Goal: Check status: Check status

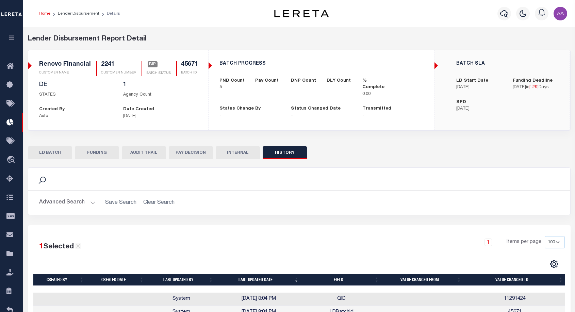
select select "100"
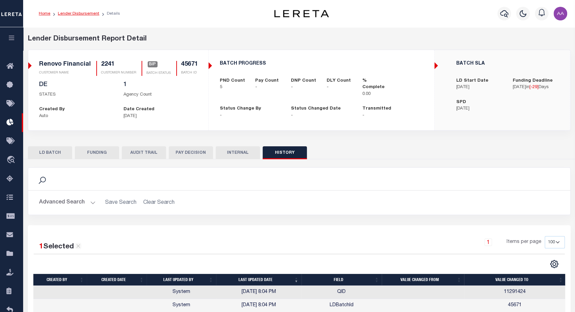
click at [79, 14] on link "Lender Disbursement" at bounding box center [79, 14] width 42 height 4
checkbox input "true"
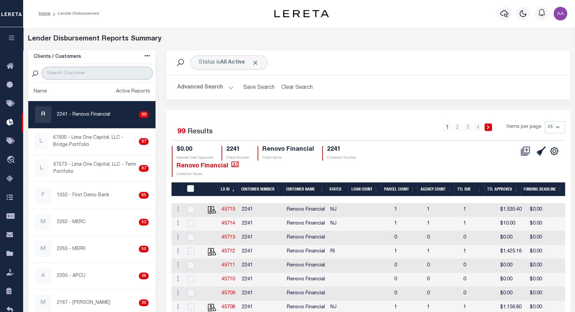
click at [95, 74] on input "search" at bounding box center [97, 73] width 111 height 13
type input "2198"
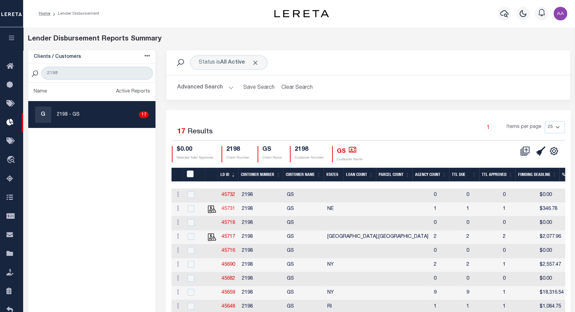
click at [226, 207] on link "45731" at bounding box center [229, 209] width 14 height 5
checkbox input "true"
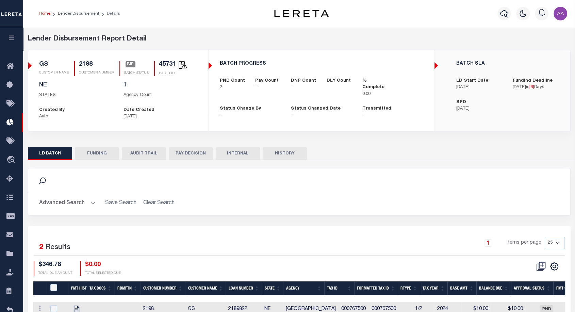
click at [293, 154] on button "HISTORY" at bounding box center [285, 153] width 44 height 13
select select "100"
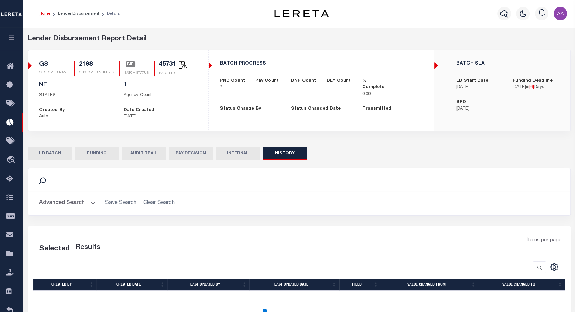
select select "100"
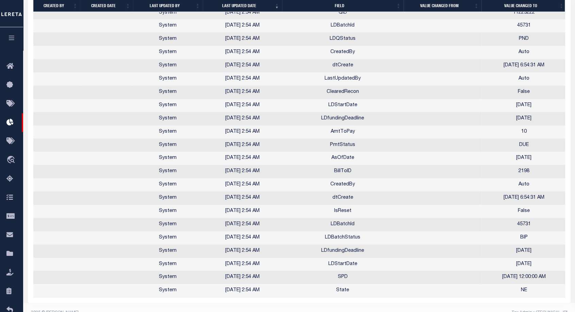
scroll to position [746, 0]
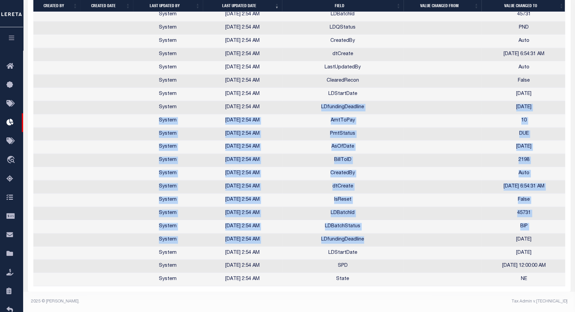
drag, startPoint x: 373, startPoint y: 239, endPoint x: 315, endPoint y: 104, distance: 147.6
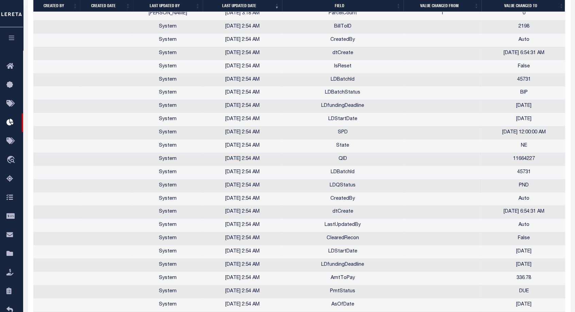
scroll to position [426, 0]
click at [342, 77] on td "LDBatchId" at bounding box center [343, 80] width 122 height 13
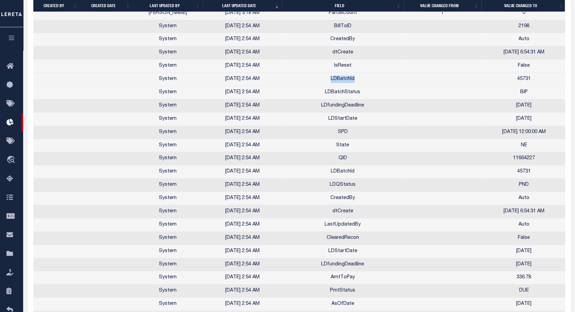
click at [342, 77] on td "LDBatchId" at bounding box center [343, 79] width 122 height 13
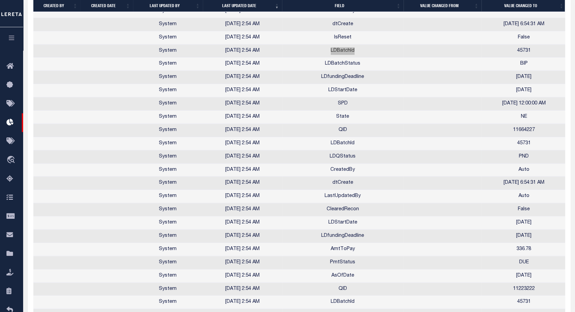
scroll to position [462, 0]
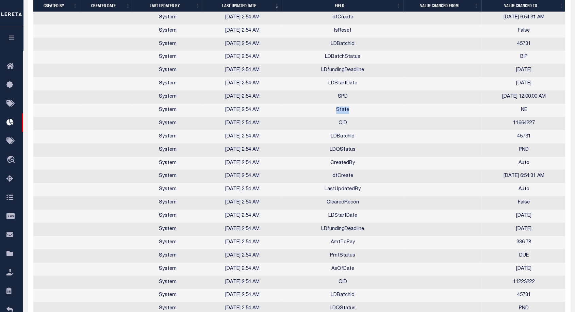
drag, startPoint x: 333, startPoint y: 110, endPoint x: 354, endPoint y: 106, distance: 21.1
click at [354, 106] on td "State" at bounding box center [343, 110] width 122 height 13
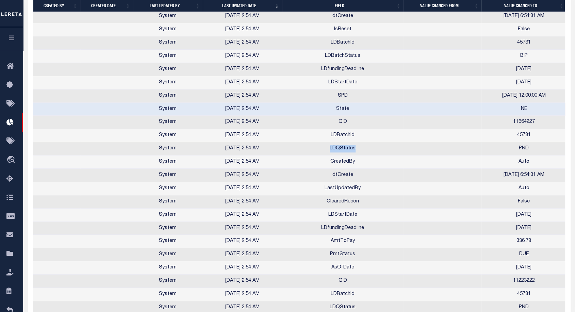
drag, startPoint x: 329, startPoint y: 148, endPoint x: 360, endPoint y: 143, distance: 30.7
click at [360, 143] on td "LDQStatus" at bounding box center [343, 148] width 122 height 13
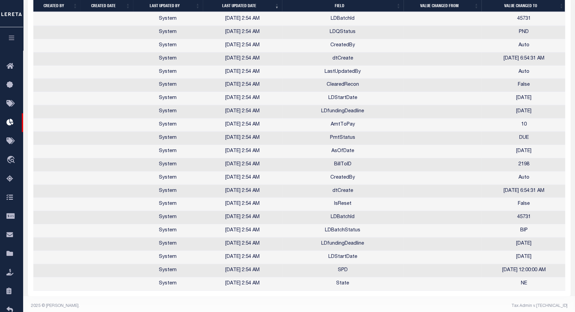
scroll to position [744, 0]
